Goal: Task Accomplishment & Management: Complete application form

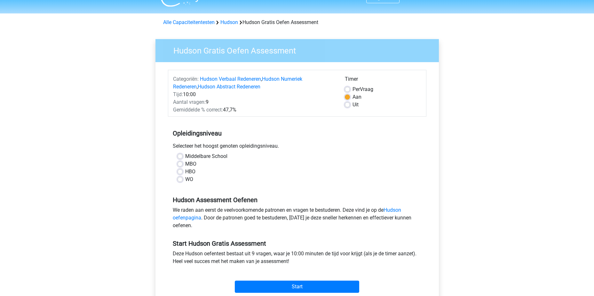
scroll to position [14, 0]
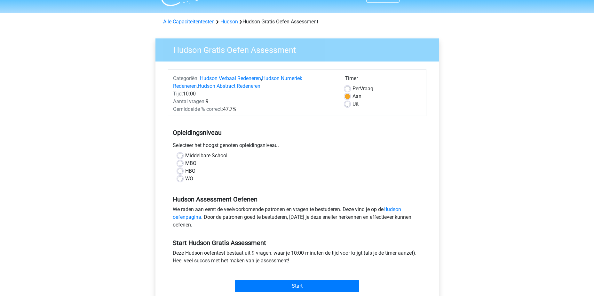
click at [185, 163] on label "MBO" at bounding box center [190, 163] width 11 height 8
click at [179, 163] on input "MBO" at bounding box center [180, 162] width 5 height 6
radio input "true"
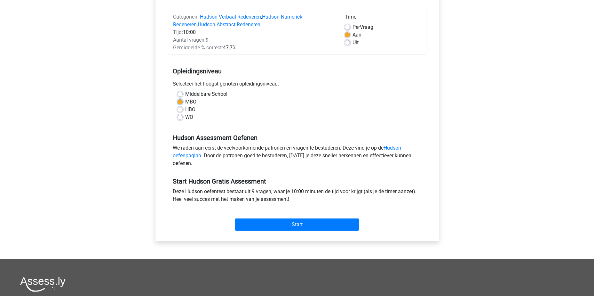
scroll to position [76, 0]
click at [192, 155] on link "Hudson oefenpagina" at bounding box center [287, 151] width 228 height 14
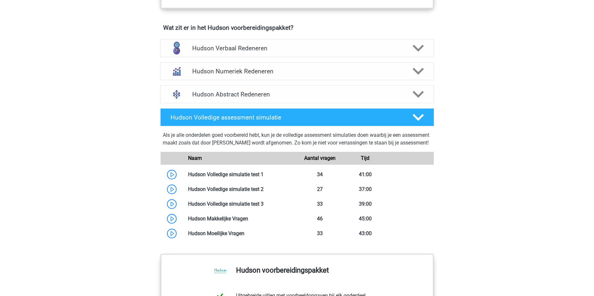
scroll to position [430, 0]
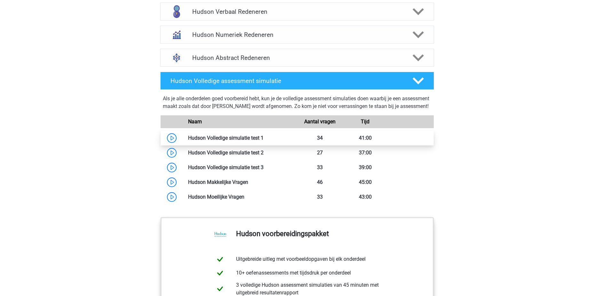
click at [264, 141] on link at bounding box center [264, 138] width 0 height 6
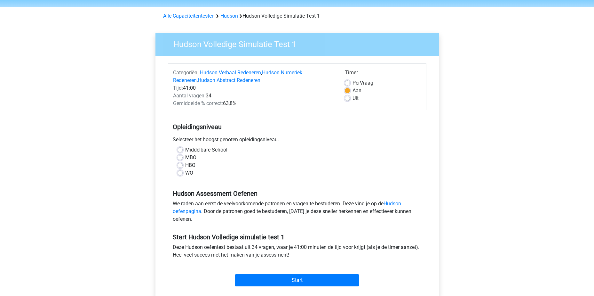
scroll to position [20, 0]
click at [185, 171] on label "WO" at bounding box center [189, 173] width 8 height 8
click at [181, 171] on input "WO" at bounding box center [180, 172] width 5 height 6
radio input "true"
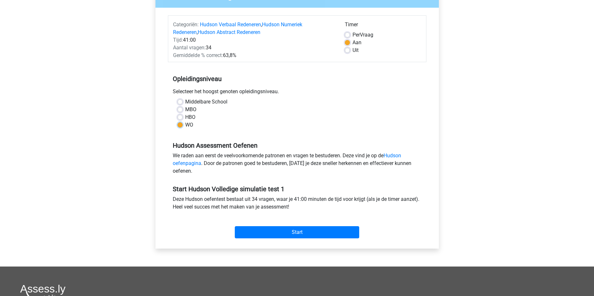
scroll to position [68, 0]
click at [290, 233] on input "Start" at bounding box center [297, 231] width 124 height 12
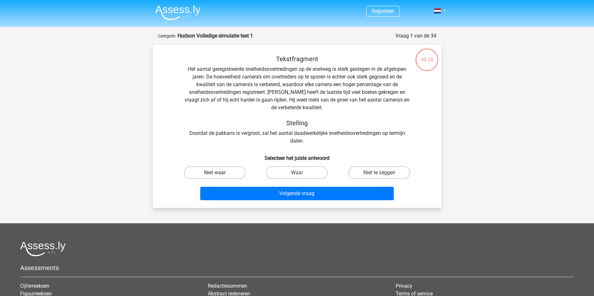
click at [224, 170] on label "Niet waar" at bounding box center [215, 172] width 62 height 13
click at [219, 172] on input "Niet waar" at bounding box center [217, 174] width 4 height 4
radio input "true"
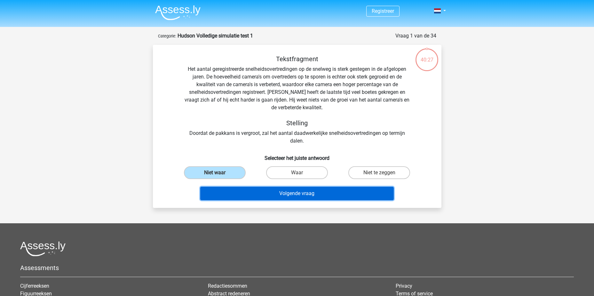
click at [286, 190] on button "Volgende vraag" at bounding box center [297, 192] width 194 height 13
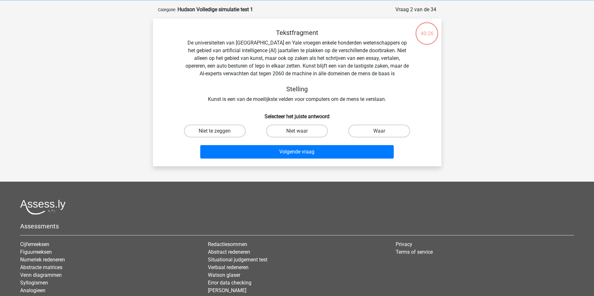
scroll to position [32, 0]
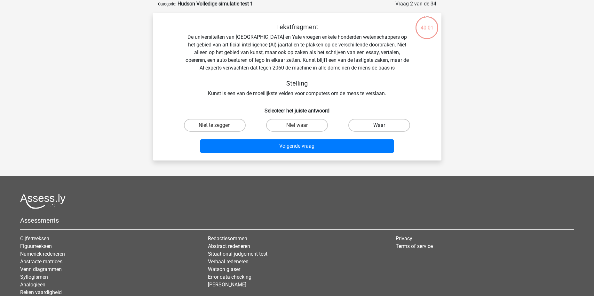
click at [377, 124] on label "Waar" at bounding box center [379, 125] width 62 height 13
click at [379, 125] on input "Waar" at bounding box center [381, 127] width 4 height 4
radio input "true"
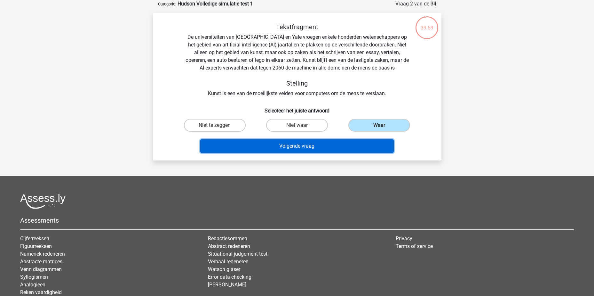
click at [307, 146] on button "Volgende vraag" at bounding box center [297, 145] width 194 height 13
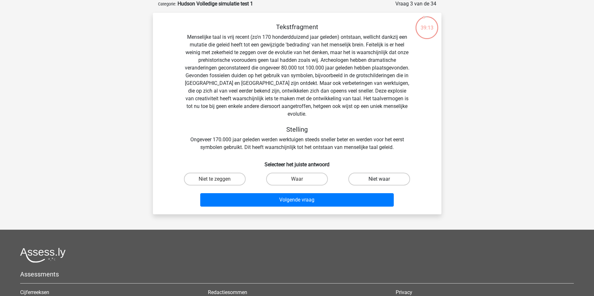
click at [378, 172] on label "Niet waar" at bounding box center [379, 178] width 62 height 13
click at [379, 179] on input "Niet waar" at bounding box center [381, 181] width 4 height 4
radio input "true"
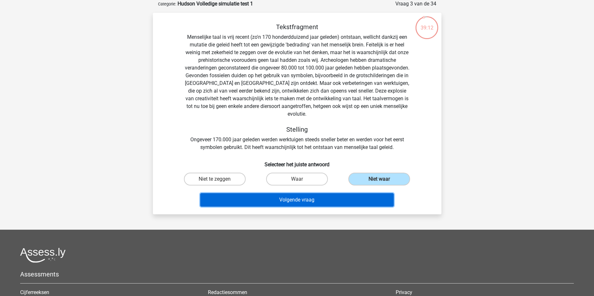
click at [307, 193] on button "Volgende vraag" at bounding box center [297, 199] width 194 height 13
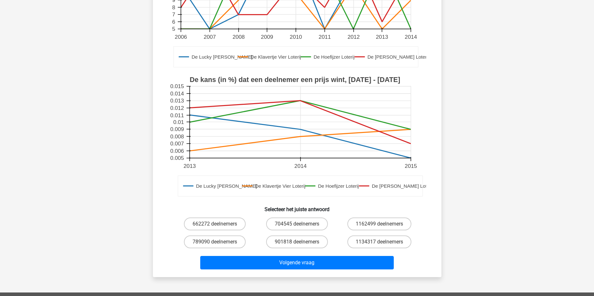
scroll to position [131, 0]
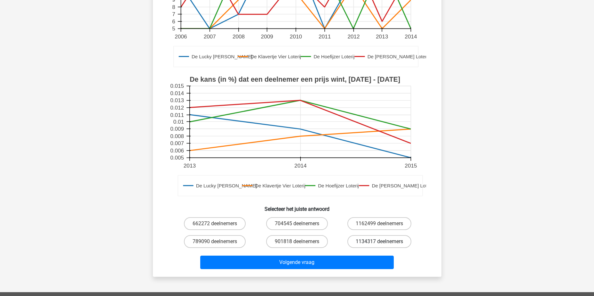
click at [366, 246] on label "1134317 deelnemers" at bounding box center [379, 241] width 64 height 13
click at [379, 245] on input "1134317 deelnemers" at bounding box center [381, 243] width 4 height 4
radio input "true"
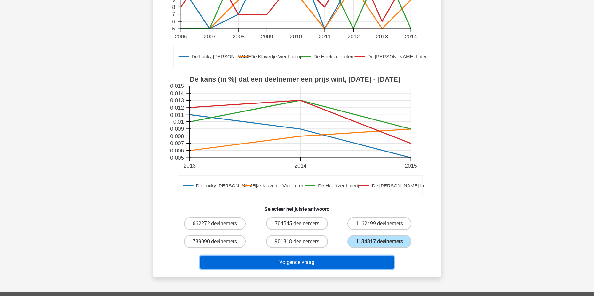
click at [317, 261] on button "Volgende vraag" at bounding box center [297, 261] width 194 height 13
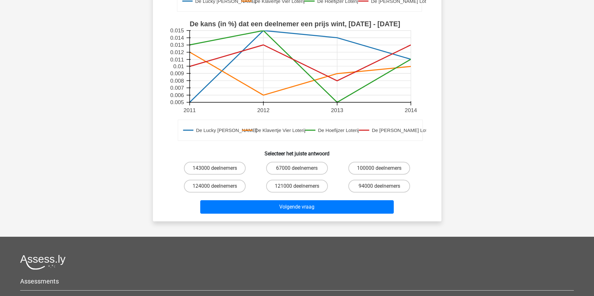
scroll to position [187, 0]
click at [301, 170] on label "67000 deelnemers" at bounding box center [297, 167] width 62 height 13
click at [301, 170] on input "67000 deelnemers" at bounding box center [299, 170] width 4 height 4
radio input "true"
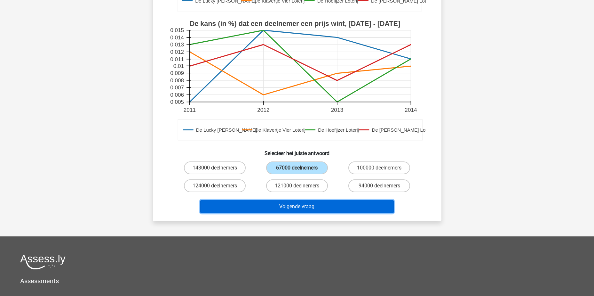
click at [304, 211] on button "Volgende vraag" at bounding box center [297, 206] width 194 height 13
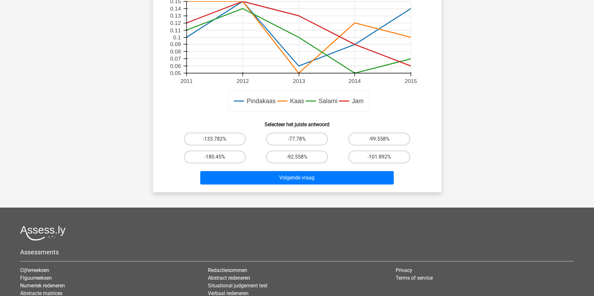
scroll to position [225, 0]
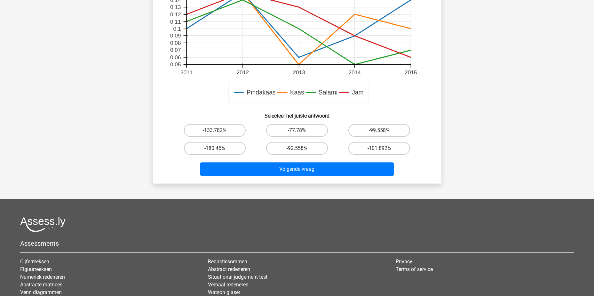
click at [287, 123] on div "-77.78%" at bounding box center [297, 130] width 82 height 18
click at [288, 125] on label "-77.78%" at bounding box center [297, 130] width 62 height 13
click at [297, 130] on input "-77.78%" at bounding box center [299, 132] width 4 height 4
radio input "true"
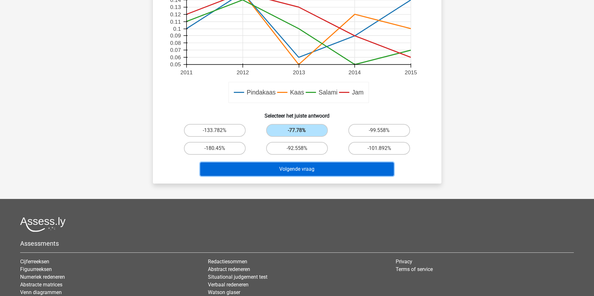
click at [295, 169] on button "Volgende vraag" at bounding box center [297, 168] width 194 height 13
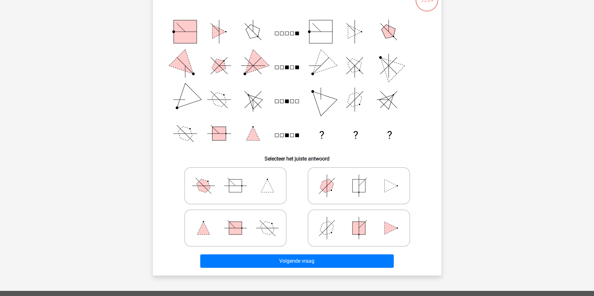
scroll to position [60, 0]
click at [324, 189] on polygon at bounding box center [327, 185] width 18 height 18
click at [359, 177] on input "radio" at bounding box center [361, 175] width 4 height 4
radio input "true"
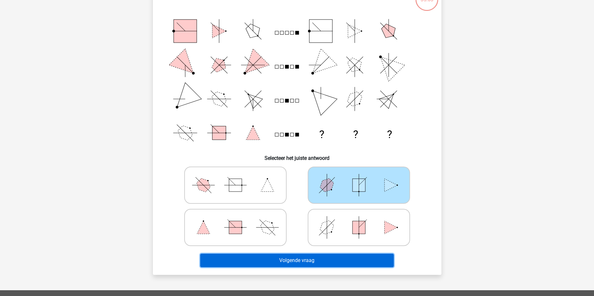
click at [310, 261] on button "Volgende vraag" at bounding box center [297, 259] width 194 height 13
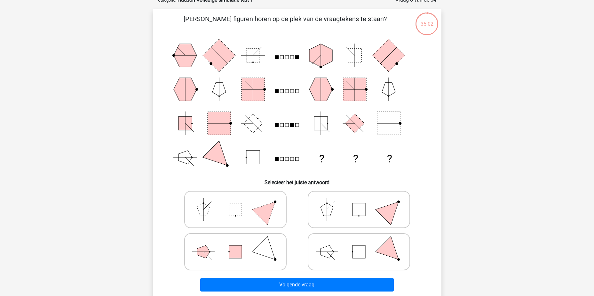
scroll to position [32, 0]
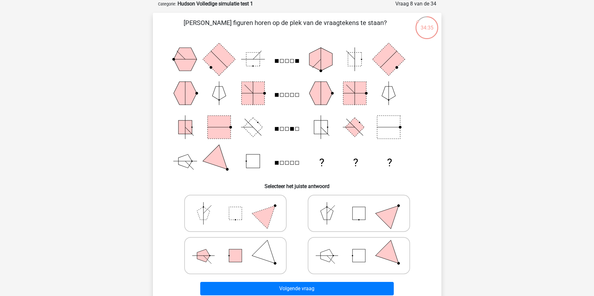
click at [326, 259] on polygon at bounding box center [326, 255] width 13 height 13
click at [359, 247] on input "radio" at bounding box center [361, 245] width 4 height 4
radio input "true"
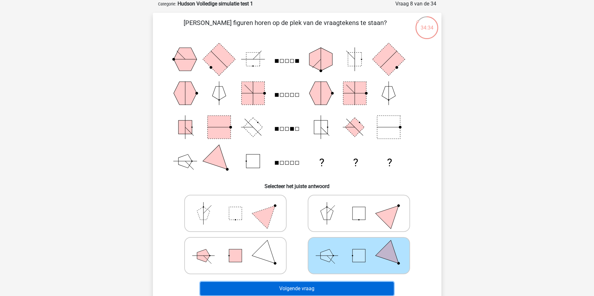
click at [312, 285] on button "Volgende vraag" at bounding box center [297, 287] width 194 height 13
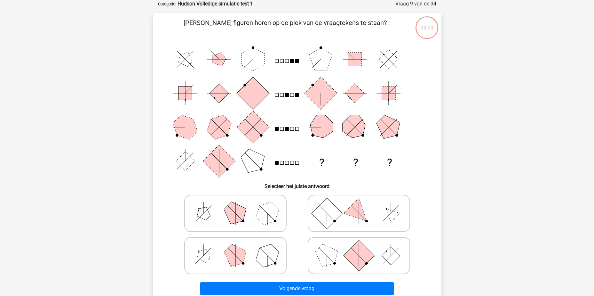
click at [265, 219] on polygon at bounding box center [267, 212] width 31 height 31
click at [240, 205] on input "radio" at bounding box center [237, 203] width 4 height 4
radio input "true"
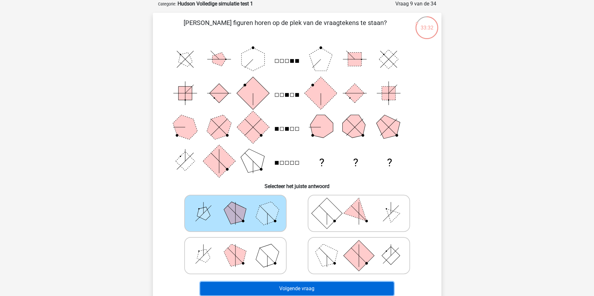
click at [279, 291] on button "Volgende vraag" at bounding box center [297, 287] width 194 height 13
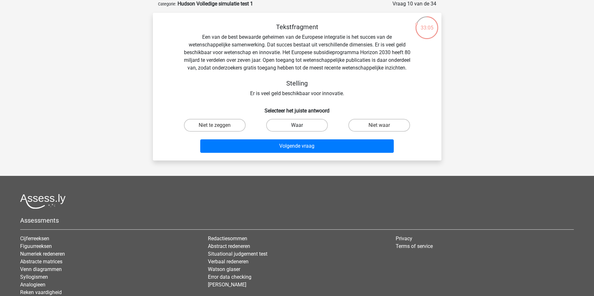
click at [300, 131] on label "Waar" at bounding box center [297, 125] width 62 height 13
click at [300, 129] on input "Waar" at bounding box center [299, 127] width 4 height 4
radio input "true"
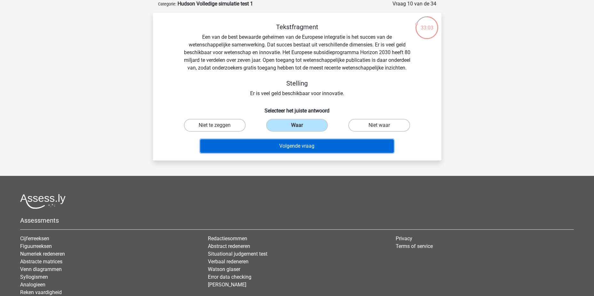
click at [301, 150] on button "Volgende vraag" at bounding box center [297, 145] width 194 height 13
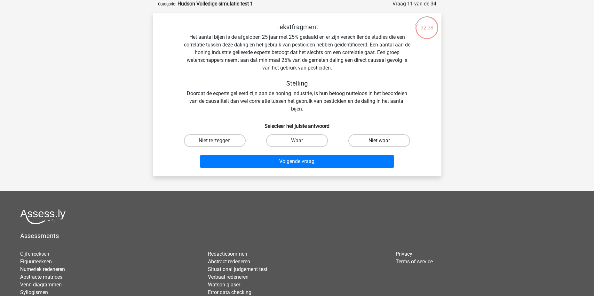
click at [372, 142] on label "Niet waar" at bounding box center [379, 140] width 62 height 13
click at [379, 142] on input "Niet waar" at bounding box center [381, 142] width 4 height 4
radio input "true"
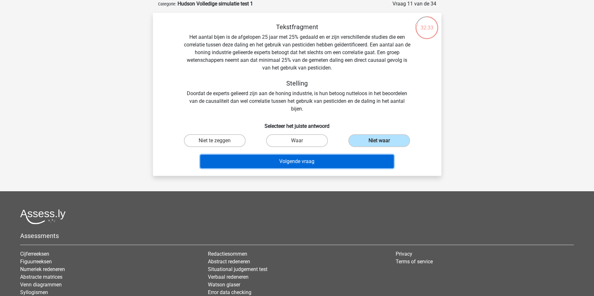
click at [321, 163] on button "Volgende vraag" at bounding box center [297, 160] width 194 height 13
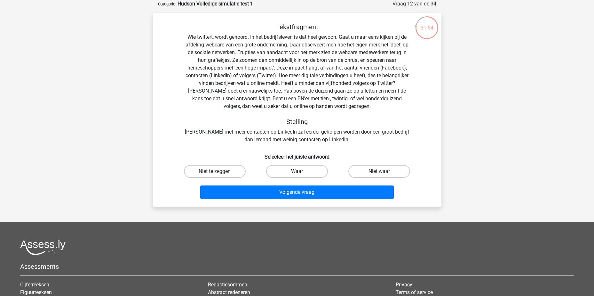
click at [314, 169] on label "Waar" at bounding box center [297, 171] width 62 height 13
click at [301, 171] on input "Waar" at bounding box center [299, 173] width 4 height 4
radio input "true"
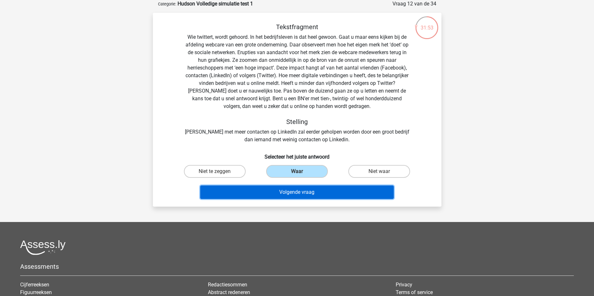
click at [313, 189] on button "Volgende vraag" at bounding box center [297, 191] width 194 height 13
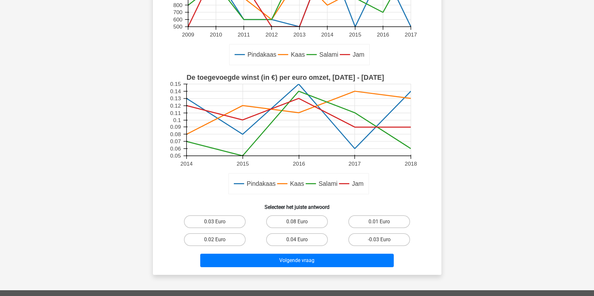
scroll to position [187, 0]
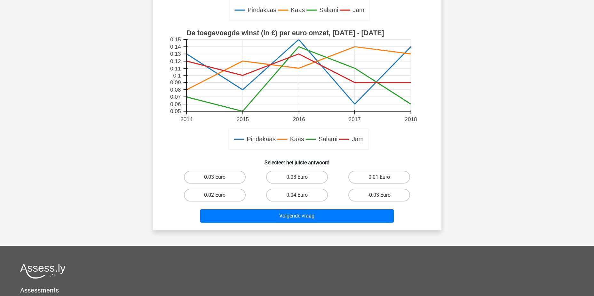
click at [297, 197] on input "0.04 Euro" at bounding box center [299, 197] width 4 height 4
radio input "true"
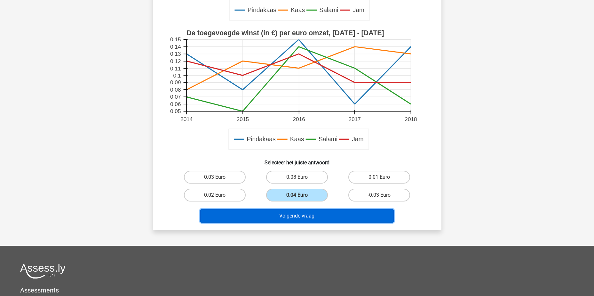
click at [293, 216] on button "Volgende vraag" at bounding box center [297, 215] width 194 height 13
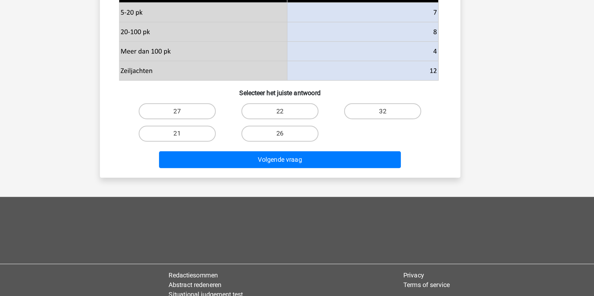
scroll to position [176, 0]
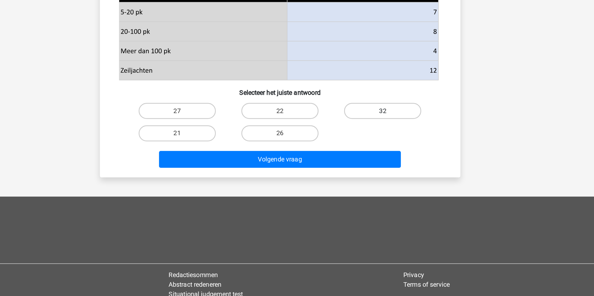
click at [379, 143] on label "32" at bounding box center [379, 147] width 62 height 13
click at [379, 147] on input "32" at bounding box center [381, 149] width 4 height 4
radio input "true"
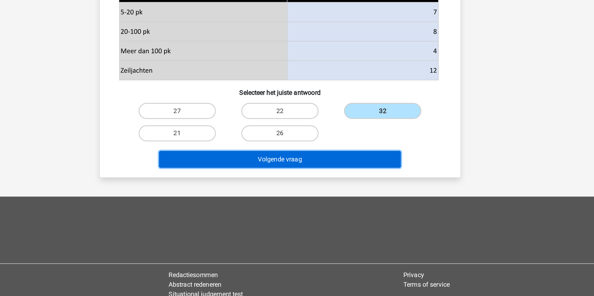
click at [313, 188] on button "Volgende vraag" at bounding box center [297, 185] width 194 height 13
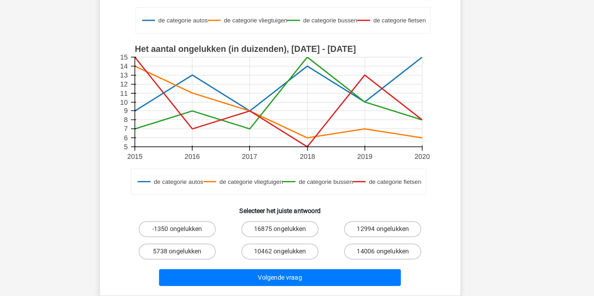
scroll to position [123, 0]
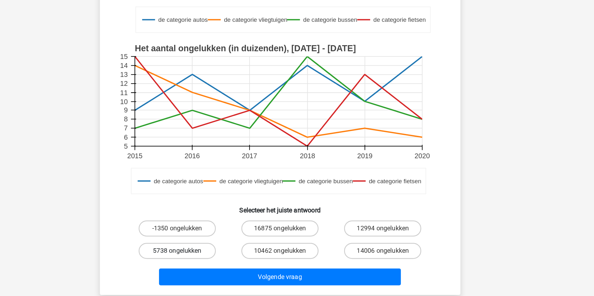
click at [227, 258] on label "5738 ongelukken" at bounding box center [215, 259] width 62 height 13
click at [219, 259] on input "5738 ongelukken" at bounding box center [217, 261] width 4 height 4
radio input "true"
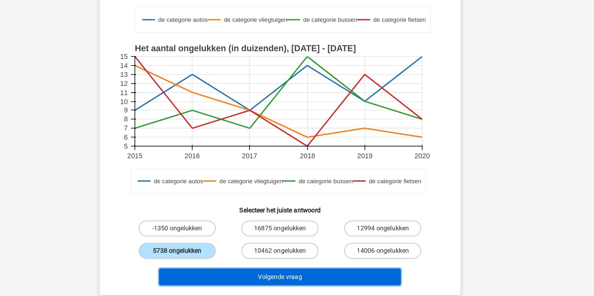
click at [271, 277] on button "Volgende vraag" at bounding box center [297, 279] width 194 height 13
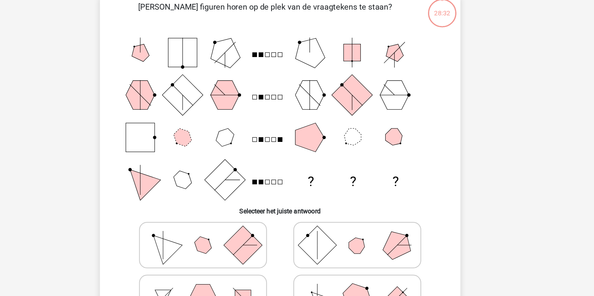
scroll to position [32, 0]
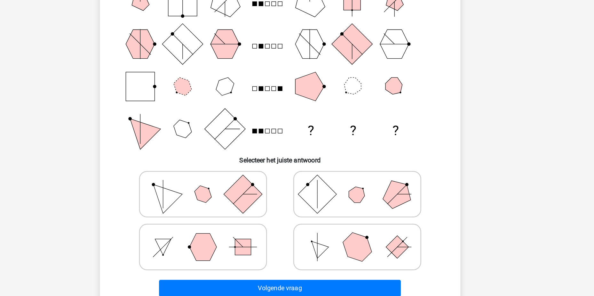
click at [336, 269] on icon at bounding box center [359, 255] width 96 height 32
click at [359, 247] on input "radio" at bounding box center [361, 245] width 4 height 4
radio input "true"
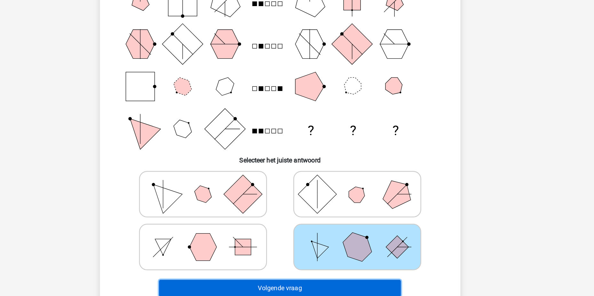
click at [324, 284] on button "Volgende vraag" at bounding box center [297, 287] width 194 height 13
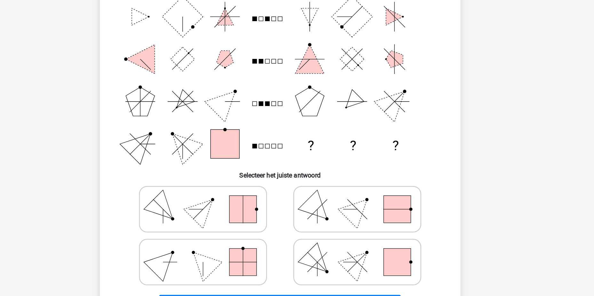
click at [347, 220] on icon at bounding box center [359, 213] width 96 height 32
click at [359, 205] on input "radio" at bounding box center [361, 203] width 4 height 4
radio input "true"
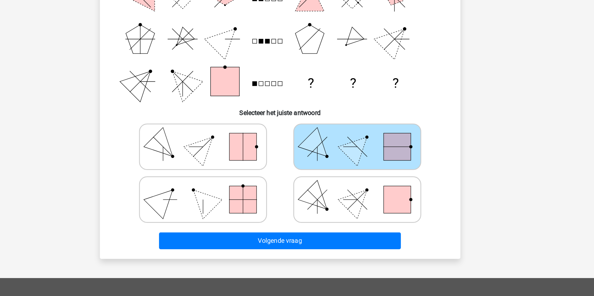
scroll to position [69, 0]
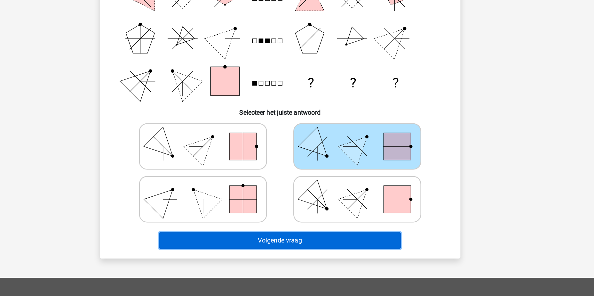
click at [329, 251] on button "Volgende vraag" at bounding box center [297, 250] width 194 height 13
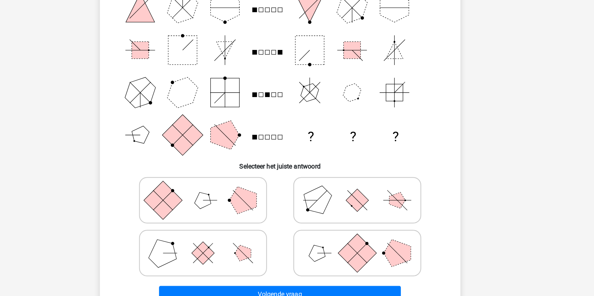
scroll to position [33, 0]
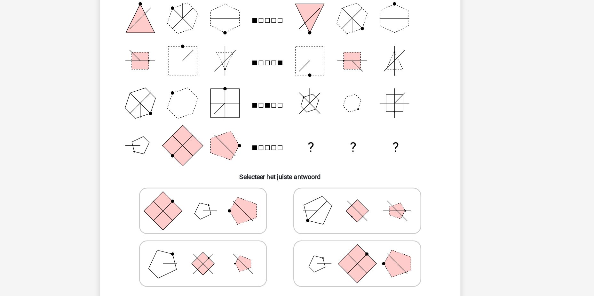
click at [339, 259] on icon at bounding box center [359, 254] width 96 height 32
click at [359, 246] on input "radio" at bounding box center [361, 244] width 4 height 4
radio input "true"
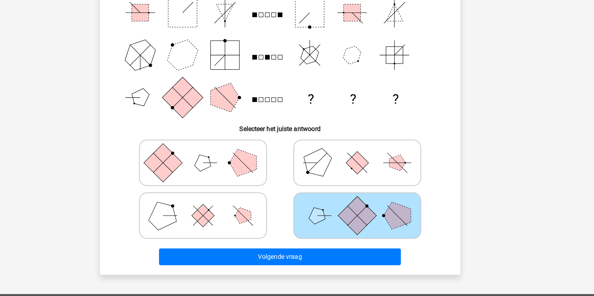
scroll to position [64, 0]
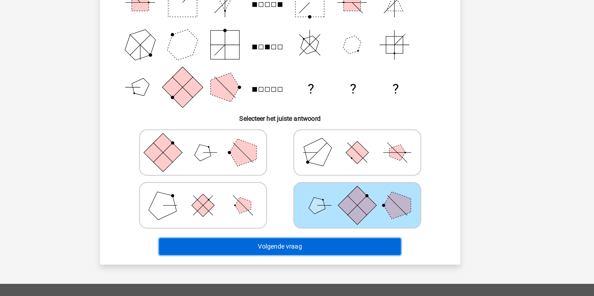
click at [330, 252] on button "Volgende vraag" at bounding box center [297, 255] width 194 height 13
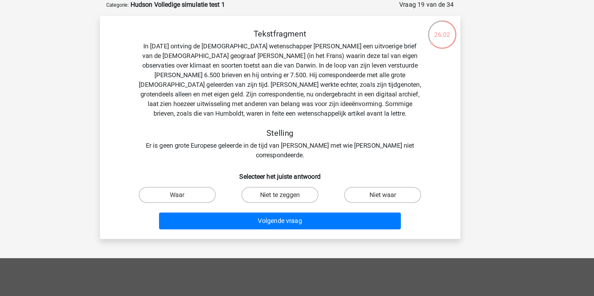
scroll to position [0, 0]
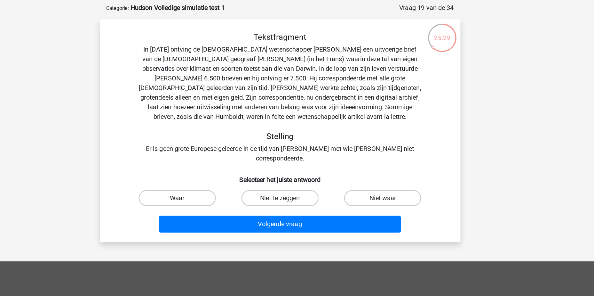
click at [226, 181] on label "Waar" at bounding box center [215, 187] width 62 height 13
click at [219, 188] on input "Waar" at bounding box center [217, 190] width 4 height 4
radio input "true"
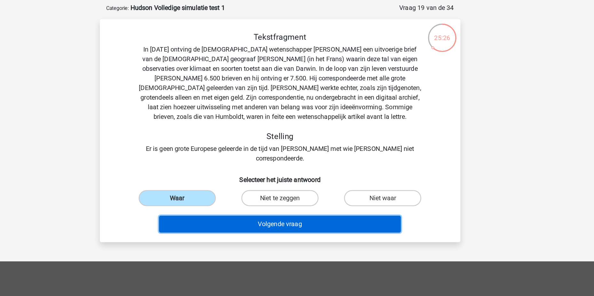
click at [285, 202] on button "Volgende vraag" at bounding box center [297, 208] width 194 height 13
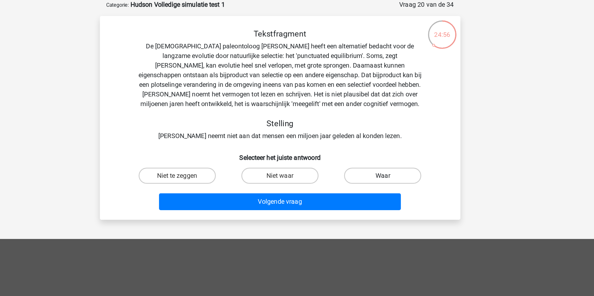
click at [371, 171] on label "Waar" at bounding box center [379, 172] width 62 height 13
click at [379, 172] on input "Waar" at bounding box center [381, 174] width 4 height 4
radio input "true"
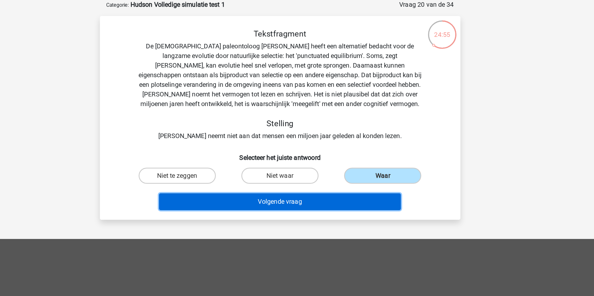
click at [318, 191] on button "Volgende vraag" at bounding box center [297, 192] width 194 height 13
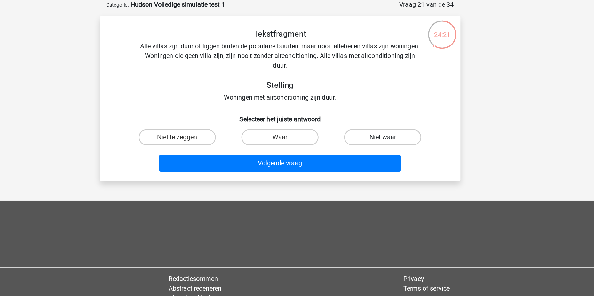
click at [372, 141] on label "Niet waar" at bounding box center [379, 141] width 62 height 13
click at [379, 142] on input "Niet waar" at bounding box center [381, 144] width 4 height 4
radio input "true"
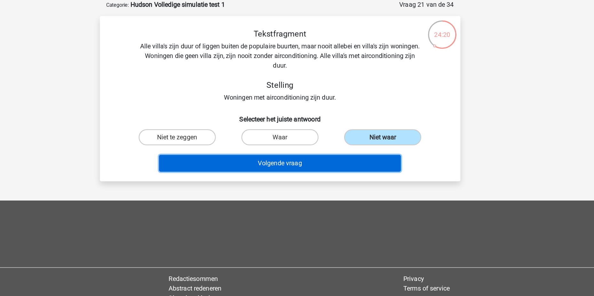
click at [319, 167] on button "Volgende vraag" at bounding box center [297, 162] width 194 height 13
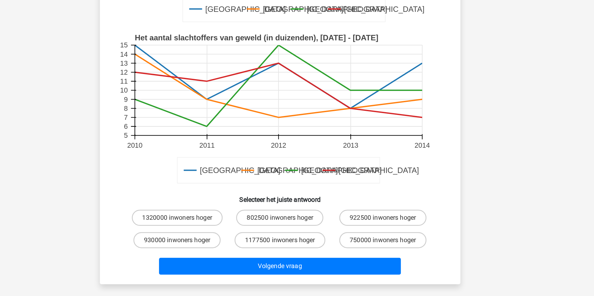
scroll to position [133, 0]
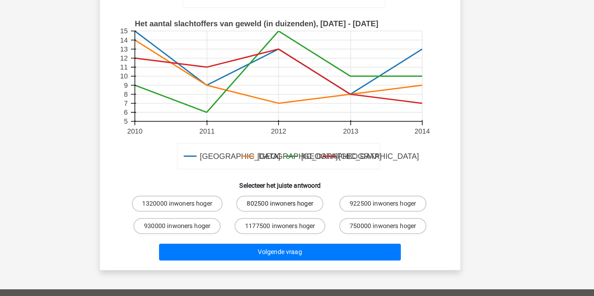
click at [325, 225] on label "802500 inwoners hoger" at bounding box center [297, 221] width 70 height 13
click at [301, 225] on input "802500 inwoners hoger" at bounding box center [299, 224] width 4 height 4
radio input "true"
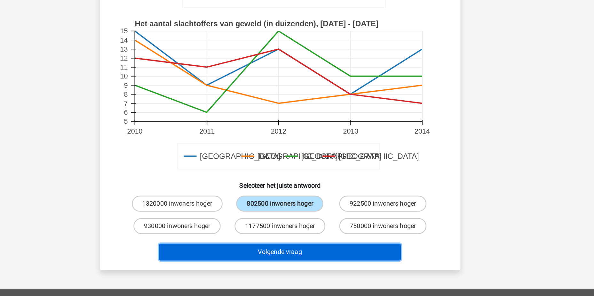
click at [319, 259] on button "Volgende vraag" at bounding box center [297, 260] width 194 height 13
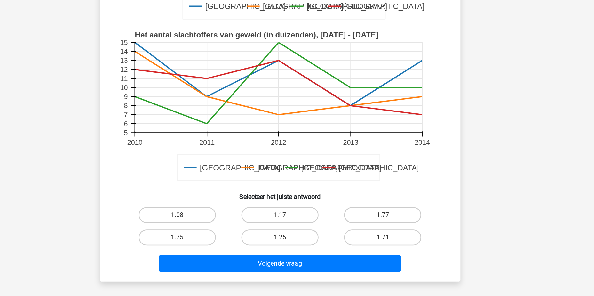
scroll to position [137, 0]
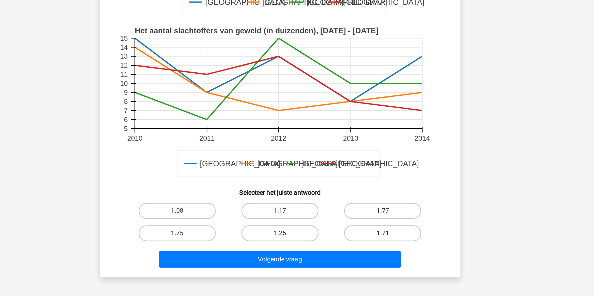
click at [301, 239] on label "1.25" at bounding box center [297, 245] width 62 height 13
click at [301, 245] on input "1.25" at bounding box center [299, 247] width 4 height 4
radio input "true"
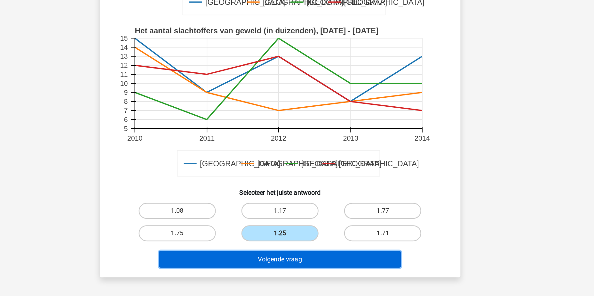
click at [300, 259] on button "Volgende vraag" at bounding box center [297, 265] width 194 height 13
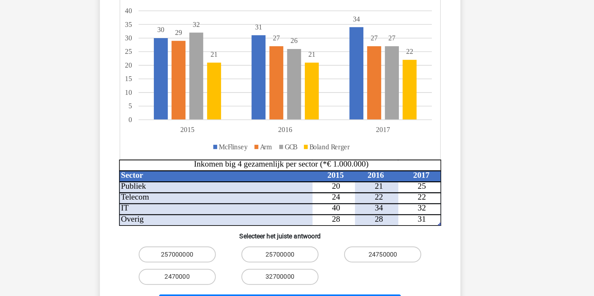
scroll to position [84, 0]
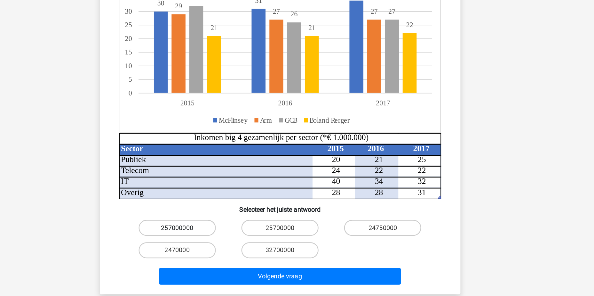
click at [225, 233] on label "257000000" at bounding box center [215, 239] width 62 height 13
click at [219, 240] on input "257000000" at bounding box center [217, 242] width 4 height 4
radio input "true"
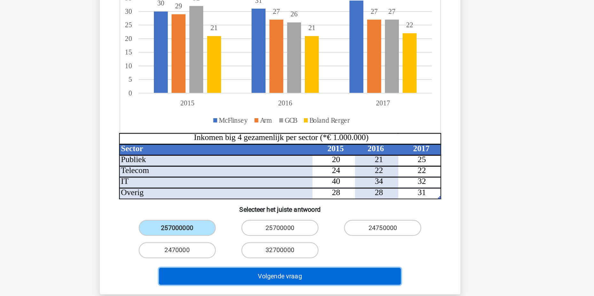
click at [296, 272] on button "Volgende vraag" at bounding box center [297, 278] width 194 height 13
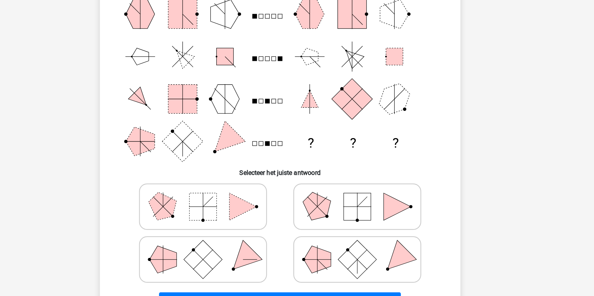
scroll to position [32, 0]
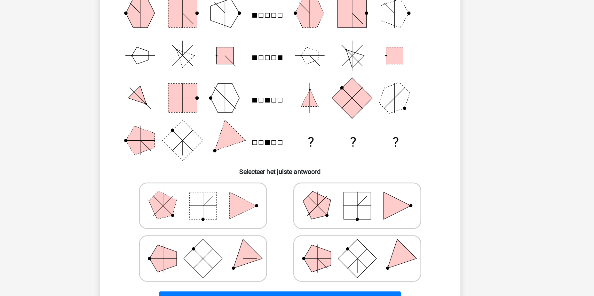
click at [220, 220] on icon at bounding box center [235, 213] width 96 height 32
click at [235, 205] on input "radio" at bounding box center [237, 203] width 4 height 4
radio input "true"
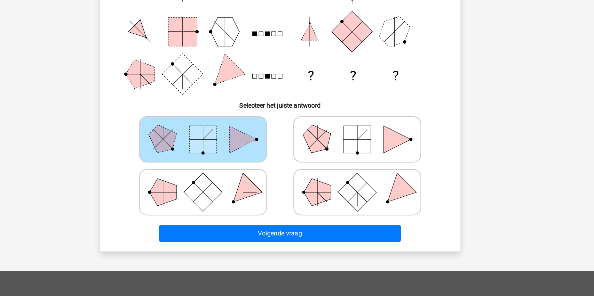
scroll to position [76, 0]
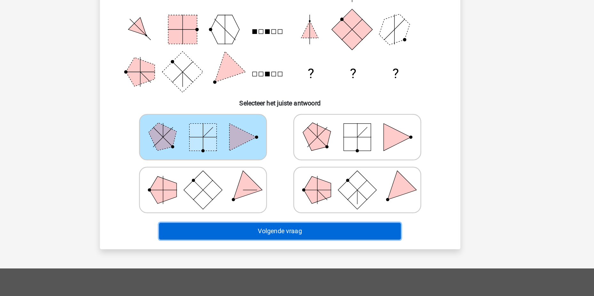
click at [272, 243] on button "Volgende vraag" at bounding box center [297, 243] width 194 height 13
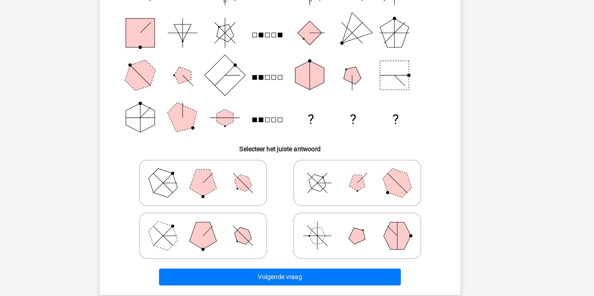
scroll to position [41, 0]
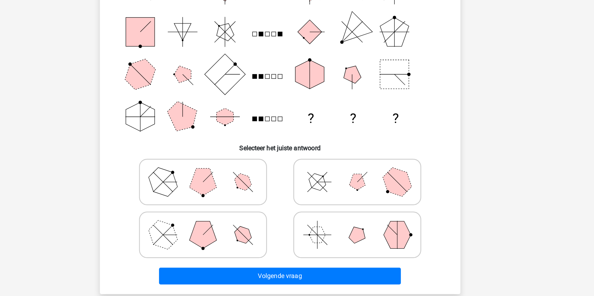
click at [247, 261] on icon at bounding box center [235, 247] width 96 height 32
click at [240, 239] on input "radio" at bounding box center [237, 236] width 4 height 4
radio input "true"
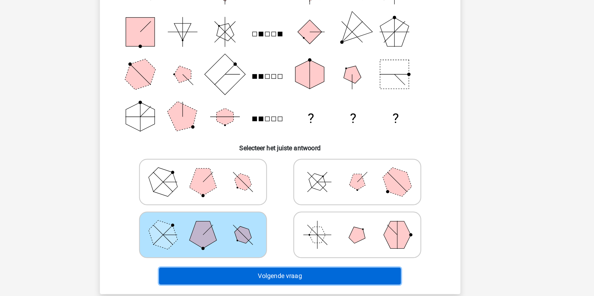
click at [252, 282] on button "Volgende vraag" at bounding box center [297, 279] width 194 height 13
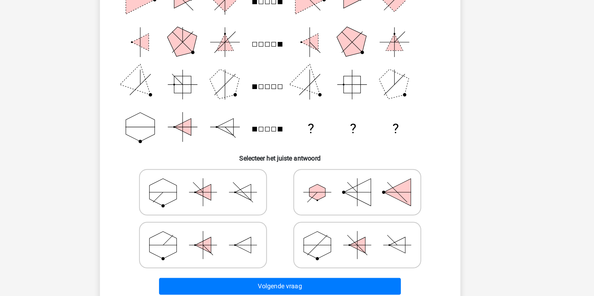
scroll to position [33, 0]
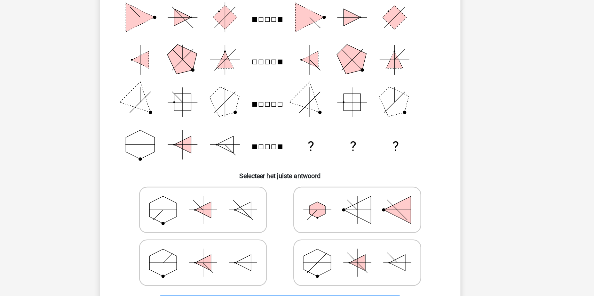
click at [250, 219] on icon at bounding box center [235, 212] width 96 height 32
click at [240, 204] on input "radio" at bounding box center [237, 202] width 4 height 4
radio input "true"
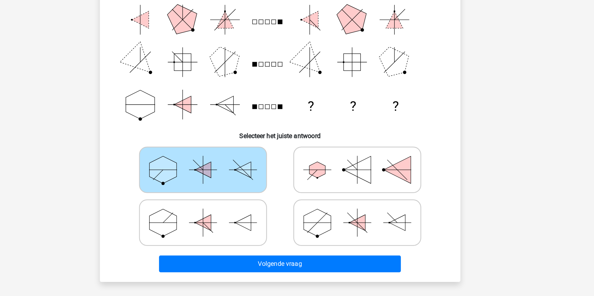
scroll to position [52, 0]
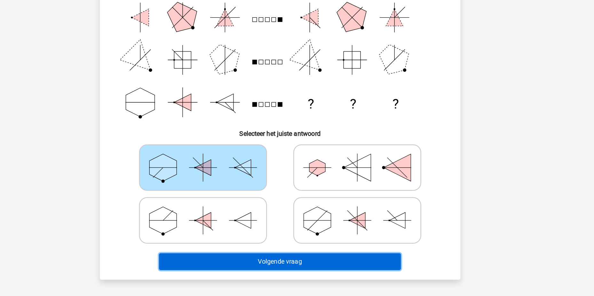
click at [273, 271] on button "Volgende vraag" at bounding box center [297, 267] width 194 height 13
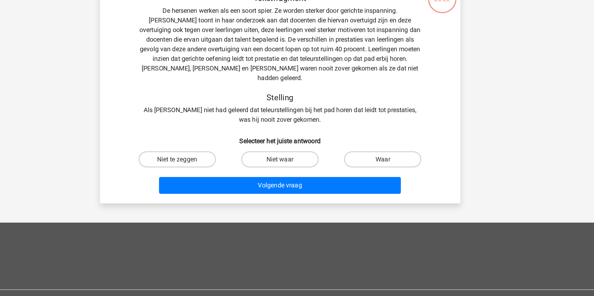
scroll to position [32, 0]
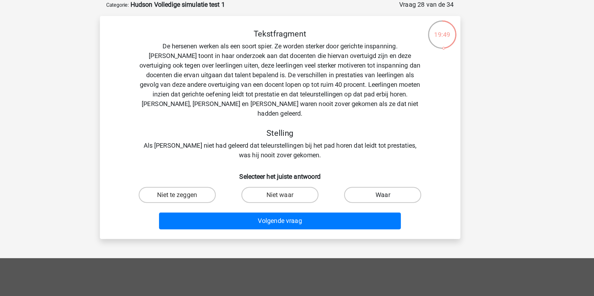
click at [370, 149] on label "Waar" at bounding box center [379, 155] width 62 height 13
click at [379, 156] on input "Waar" at bounding box center [381, 158] width 4 height 4
radio input "true"
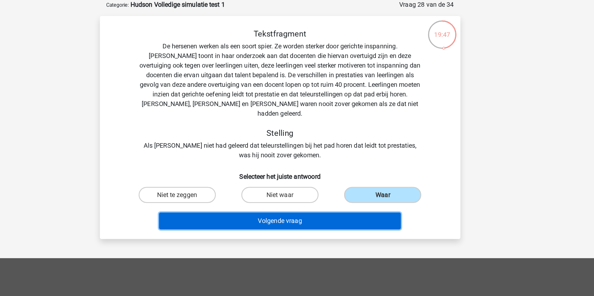
click at [316, 170] on button "Volgende vraag" at bounding box center [297, 176] width 194 height 13
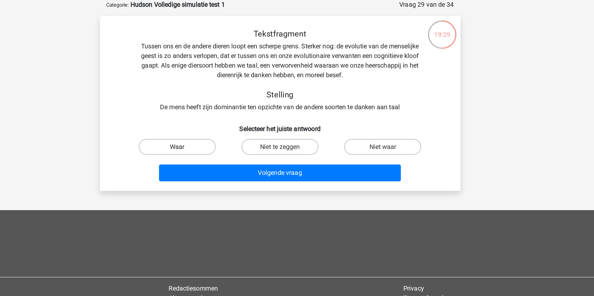
click at [226, 116] on label "Waar" at bounding box center [215, 117] width 62 height 13
click at [219, 117] on input "Waar" at bounding box center [217, 119] width 4 height 4
radio input "true"
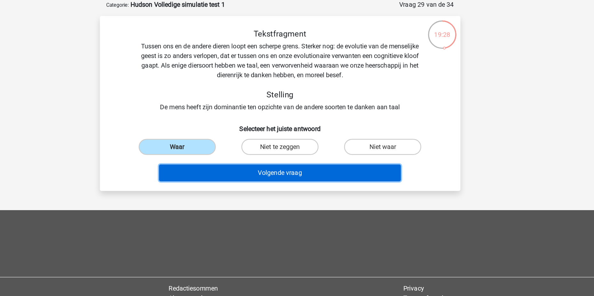
click at [289, 137] on button "Volgende vraag" at bounding box center [297, 137] width 194 height 13
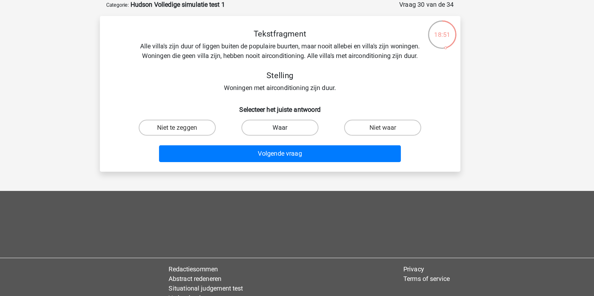
click at [289, 104] on label "Waar" at bounding box center [297, 102] width 62 height 13
click at [297, 104] on input "Waar" at bounding box center [299, 104] width 4 height 4
radio input "true"
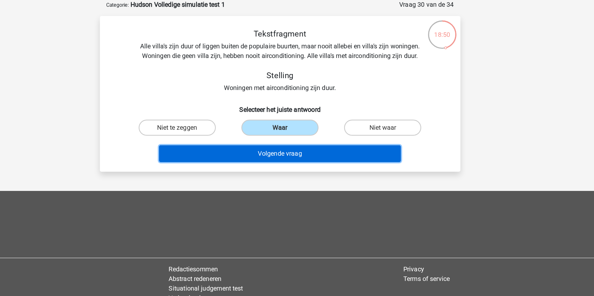
click at [290, 122] on button "Volgende vraag" at bounding box center [297, 122] width 194 height 13
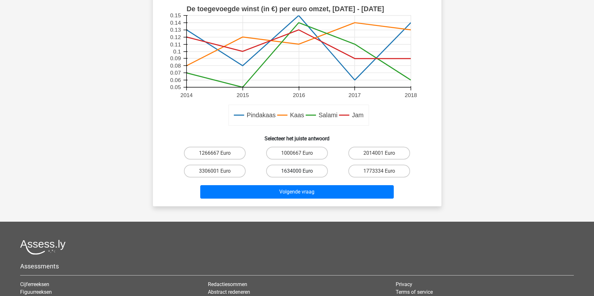
scroll to position [202, 0]
click at [279, 174] on label "1634000 Euro" at bounding box center [297, 170] width 62 height 13
click at [297, 174] on input "1634000 Euro" at bounding box center [299, 172] width 4 height 4
radio input "true"
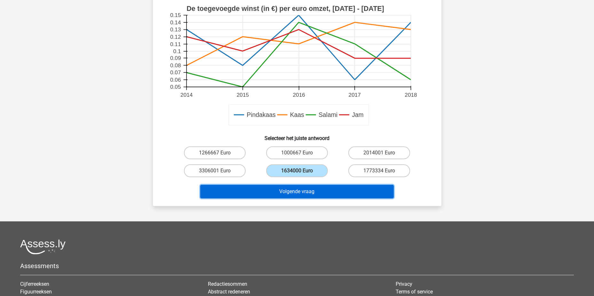
click at [284, 194] on button "Volgende vraag" at bounding box center [297, 191] width 194 height 13
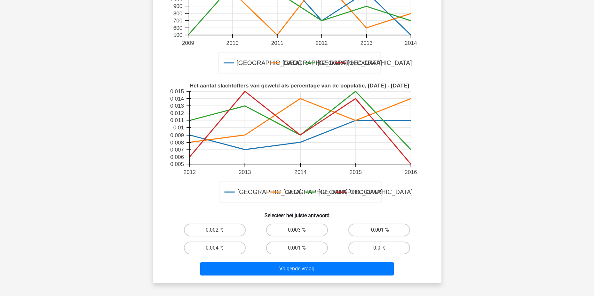
scroll to position [134, 0]
click at [230, 248] on label "0.004 %" at bounding box center [215, 247] width 62 height 13
click at [219, 248] on input "0.004 %" at bounding box center [217, 250] width 4 height 4
radio input "true"
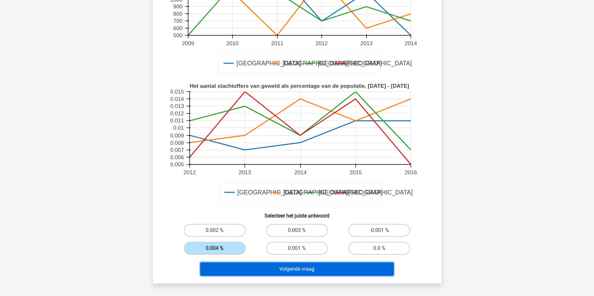
click at [271, 267] on button "Volgende vraag" at bounding box center [297, 268] width 194 height 13
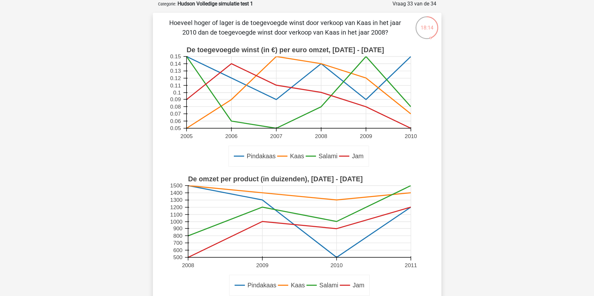
scroll to position [101, 0]
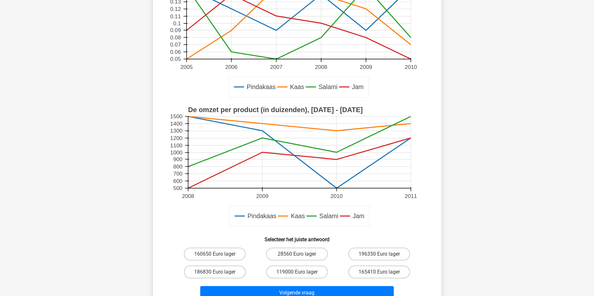
drag, startPoint x: 317, startPoint y: 269, endPoint x: 327, endPoint y: 225, distance: 45.5
click at [327, 225] on div "Hoeveel hoger of lager is de toegevoegde winst door verkoop van Kaas in het jaa…" at bounding box center [296, 125] width 283 height 353
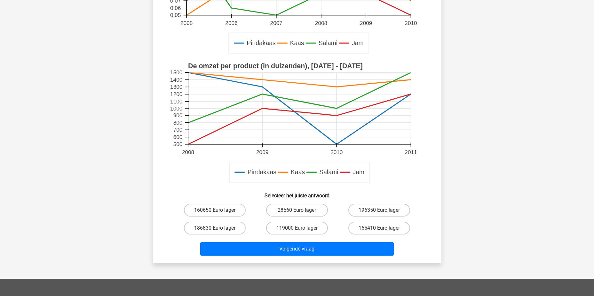
scroll to position [145, 0]
click at [218, 227] on label "186830 Euro lager" at bounding box center [215, 227] width 62 height 13
click at [218, 227] on input "186830 Euro lager" at bounding box center [217, 229] width 4 height 4
radio input "true"
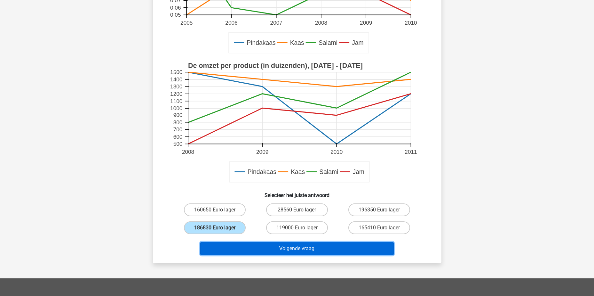
click at [280, 251] on button "Volgende vraag" at bounding box center [297, 247] width 194 height 13
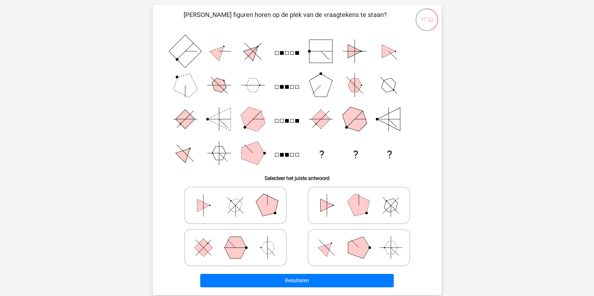
scroll to position [40, 0]
click at [224, 204] on icon at bounding box center [235, 205] width 96 height 32
click at [235, 197] on input "radio" at bounding box center [237, 195] width 4 height 4
radio input "true"
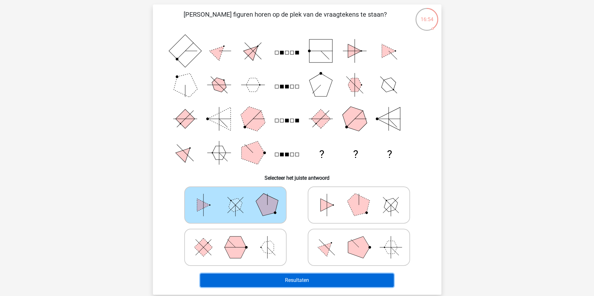
click at [264, 281] on button "Resultaten" at bounding box center [297, 279] width 194 height 13
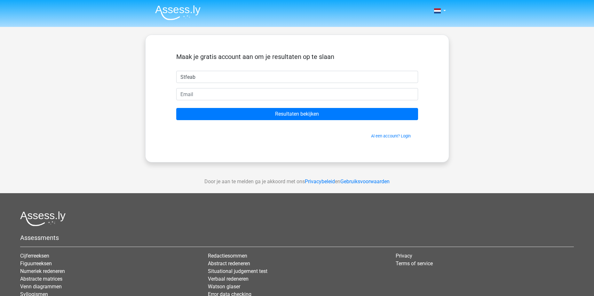
type input "Stfeab"
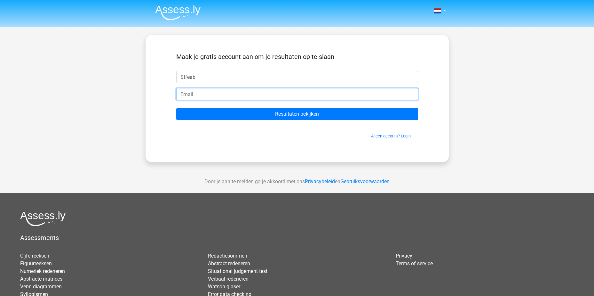
click at [198, 96] on input "email" at bounding box center [297, 94] width 242 height 12
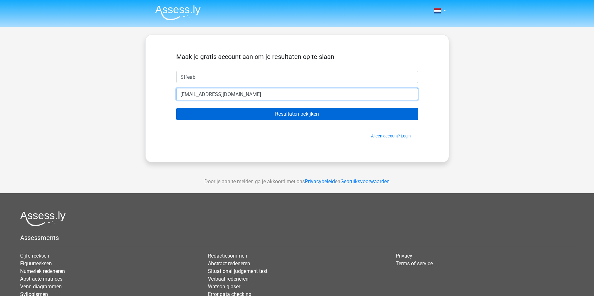
type input "stefbom@gmail.com"
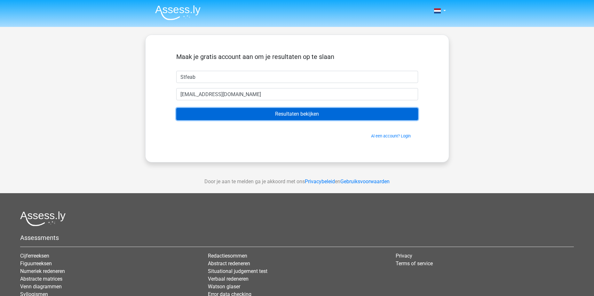
click at [249, 113] on input "Resultaten bekijken" at bounding box center [297, 114] width 242 height 12
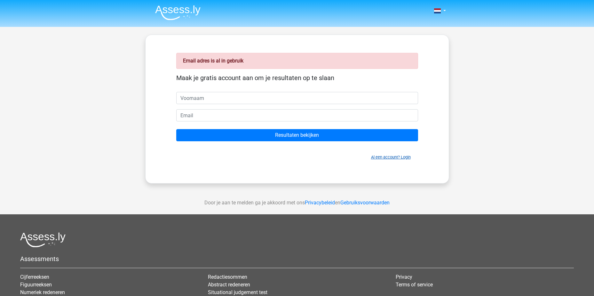
click at [388, 157] on link "Al een account? Login" at bounding box center [391, 156] width 40 height 5
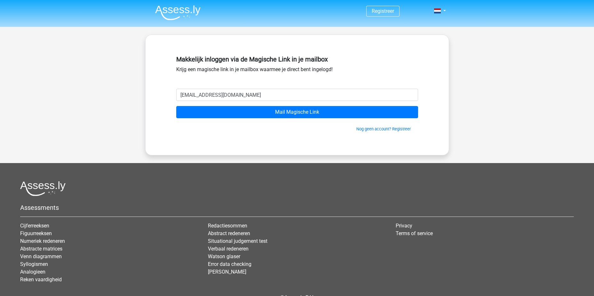
type input "[EMAIL_ADDRESS][DOMAIN_NAME]"
click at [176, 106] on input "Mail Magische Link" at bounding box center [297, 112] width 242 height 12
